Goal: Information Seeking & Learning: Learn about a topic

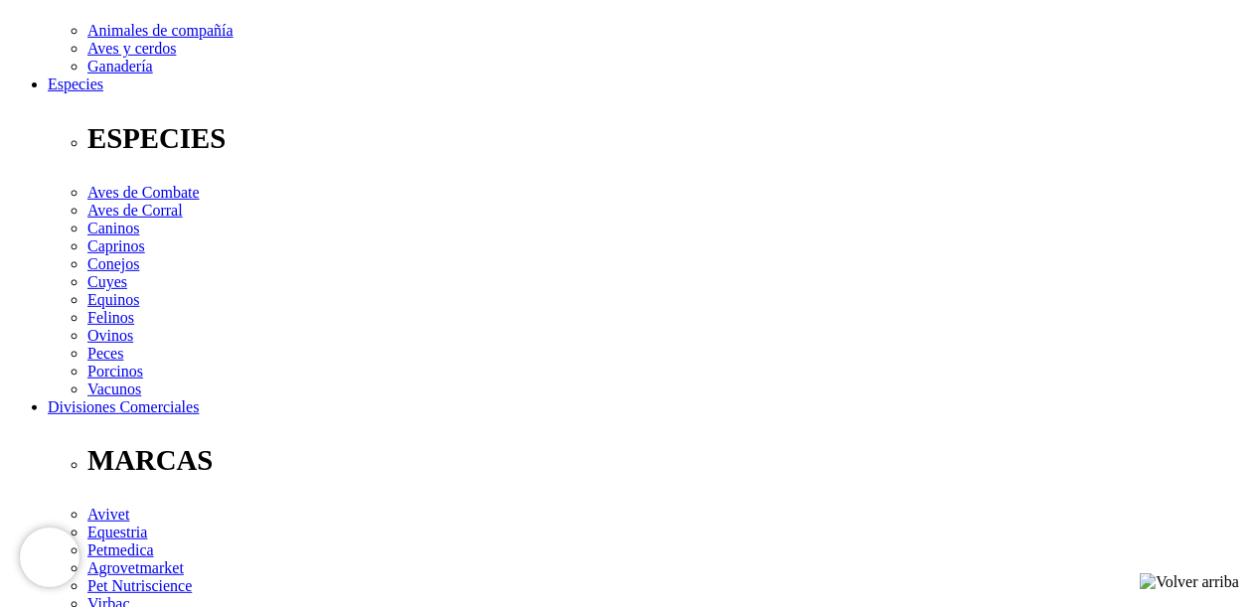
drag, startPoint x: 79, startPoint y: 339, endPoint x: 1113, endPoint y: 372, distance: 1035.3
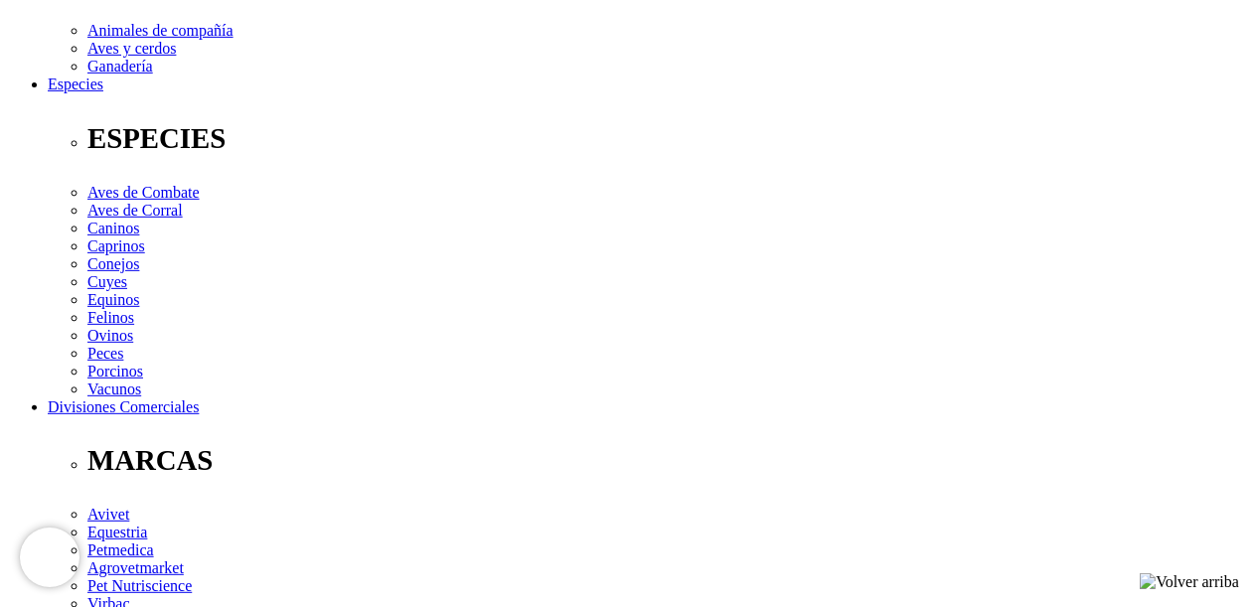
copy p "Para la prevención y tratamiento de todo tipo de trastornos de la hematopoyesis…"
drag, startPoint x: 75, startPoint y: 323, endPoint x: 847, endPoint y: 343, distance: 772.6
copy div "Bovinos y equinos: 10 a 12 mL; [PERSON_NAME] y potrillos:5 a 10 mL; camélidos, …"
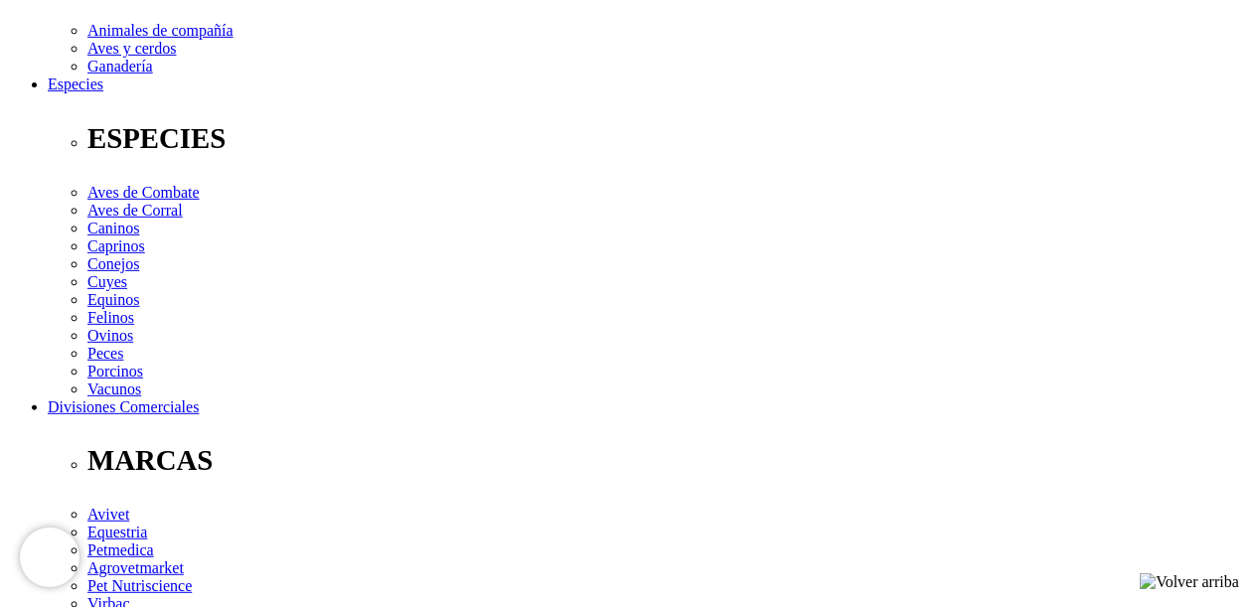
drag, startPoint x: 221, startPoint y: 361, endPoint x: 663, endPoint y: 414, distance: 445.5
copy div "En especies mayores, el tratamiento completo consiste en una serie de 5 dosis, …"
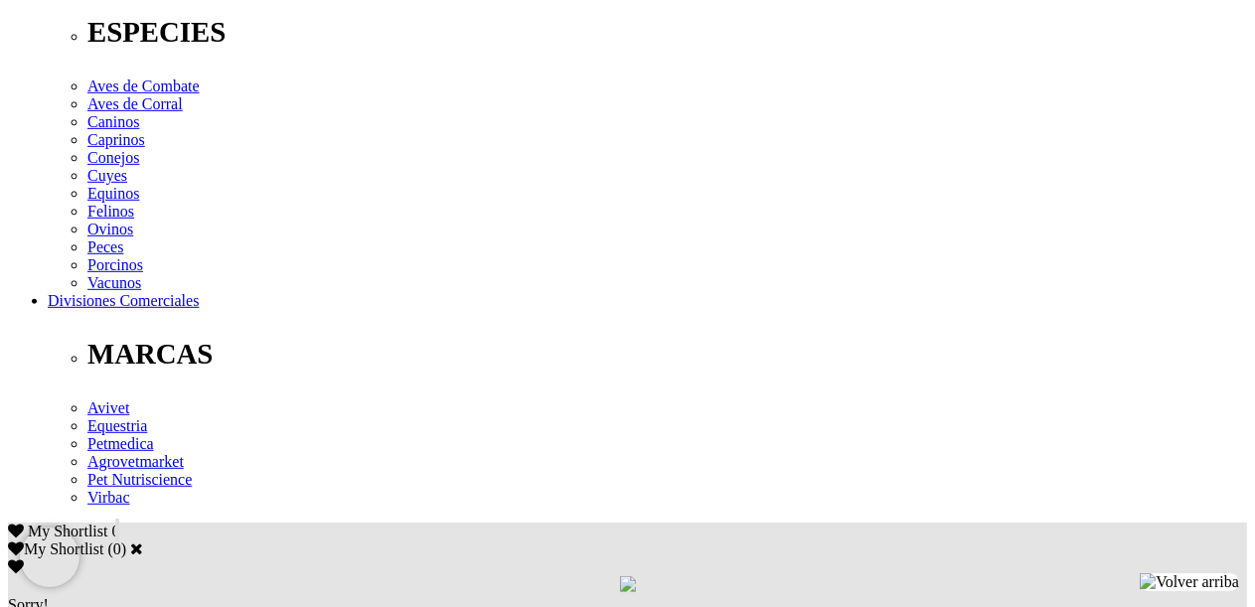
scroll to position [795, 0]
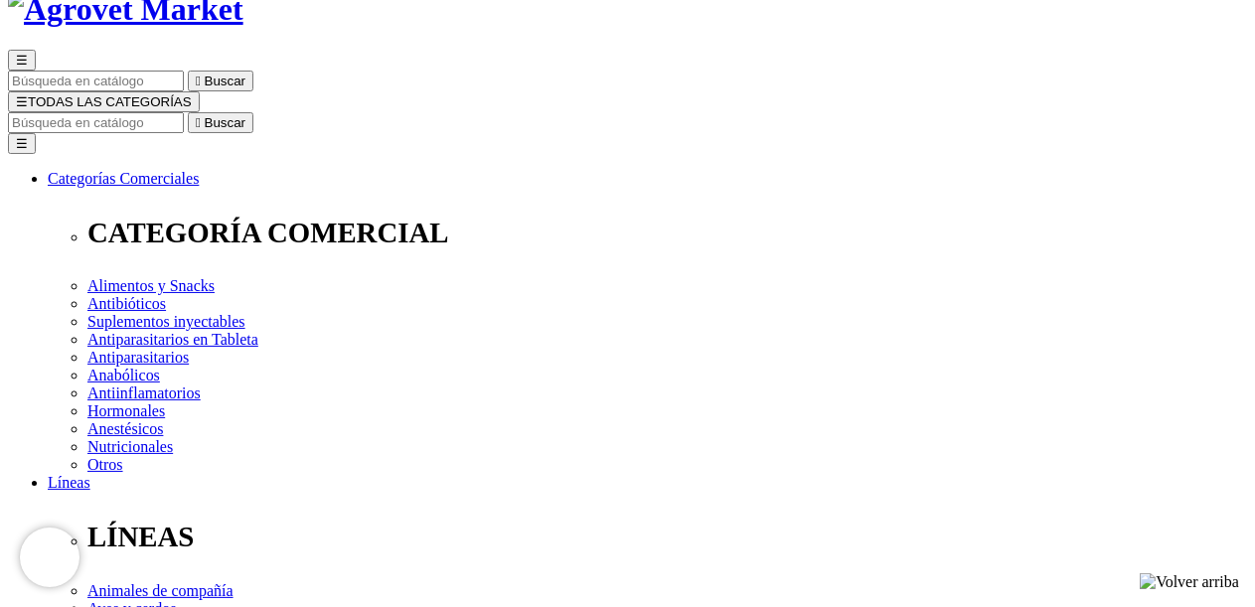
scroll to position [130, 0]
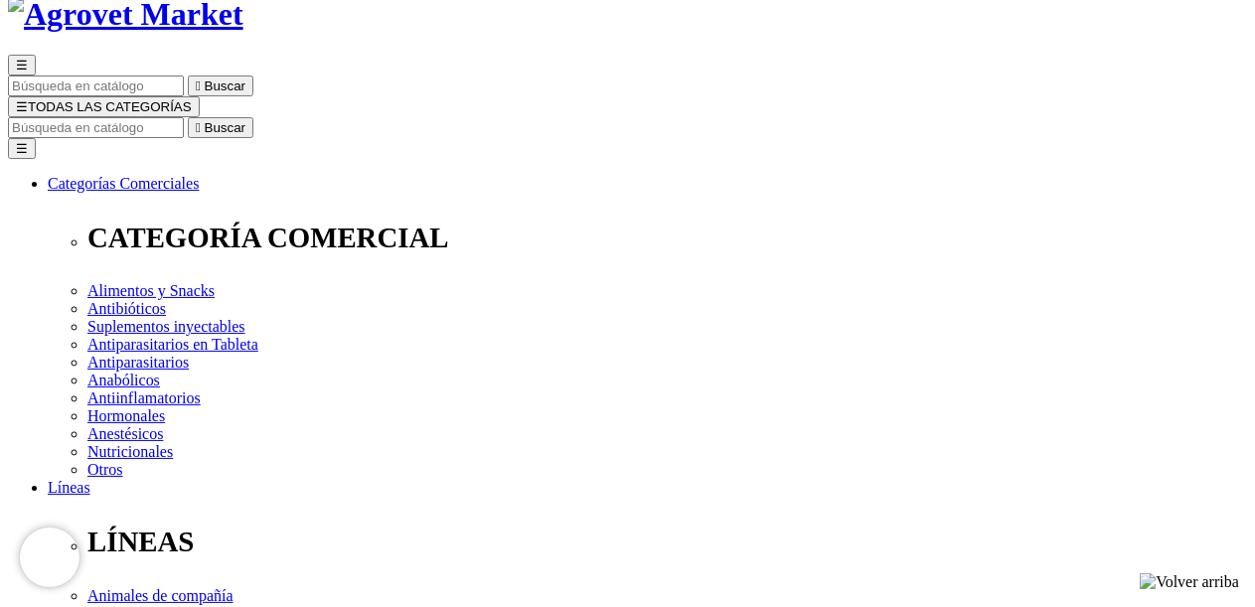
drag, startPoint x: 641, startPoint y: 372, endPoint x: 986, endPoint y: 365, distance: 345.0
copy p "Multi-reconstituyente adicionado con fósforo"
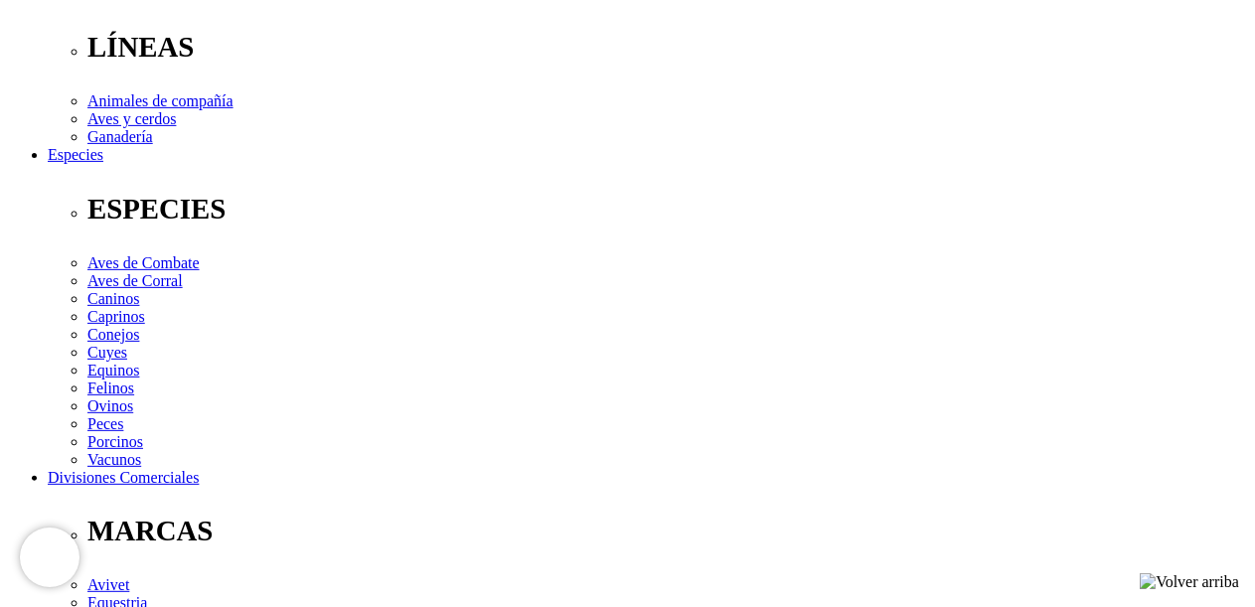
scroll to position [627, 0]
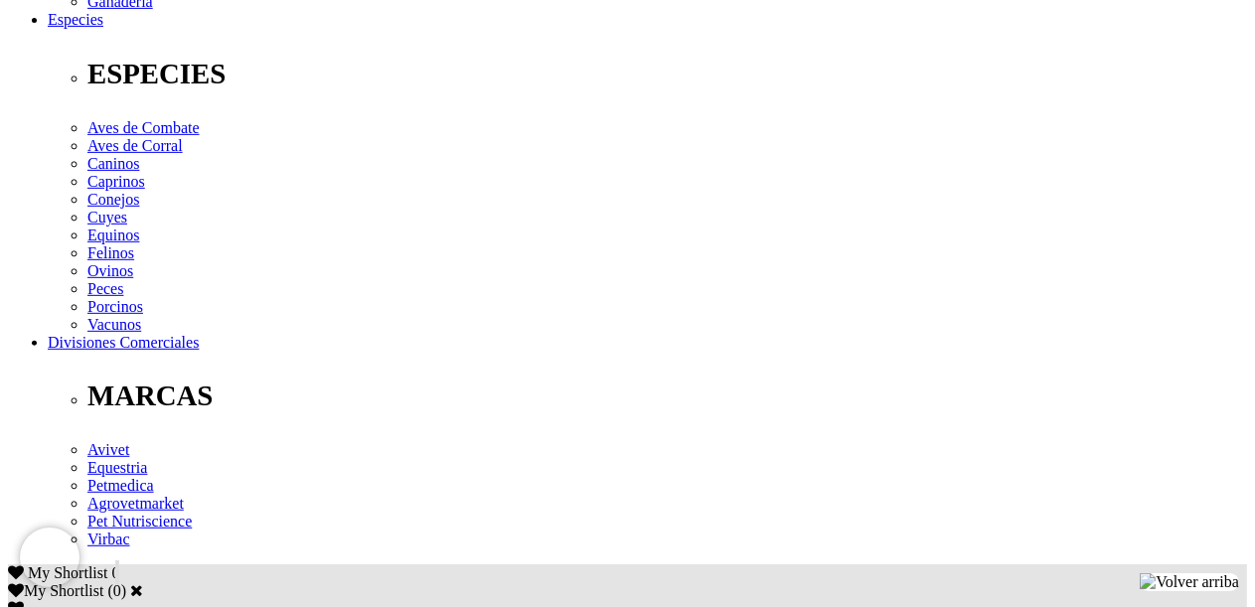
scroll to position [727, 0]
